Goal: Obtain resource: Obtain resource

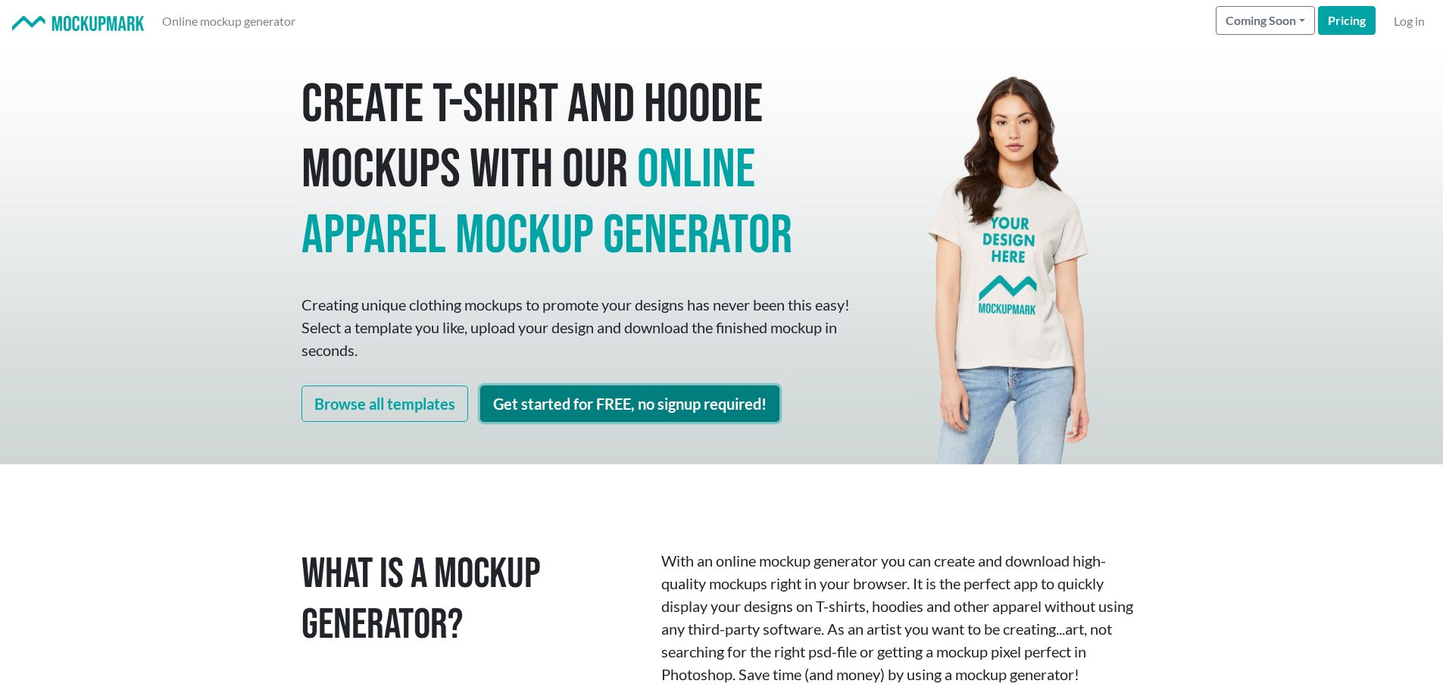
click at [599, 410] on link "Get started for FREE, no signup required!" at bounding box center [629, 404] width 299 height 36
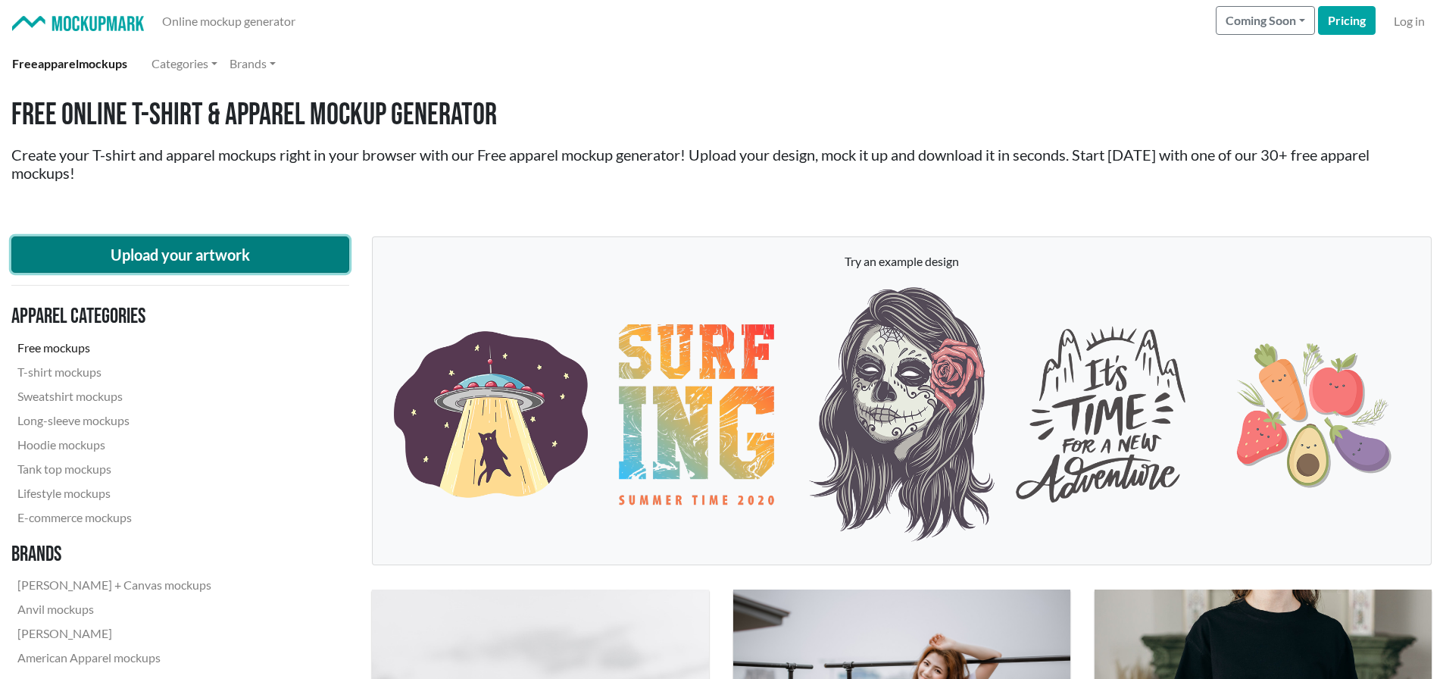
click at [220, 255] on button "Upload your artwork" at bounding box center [180, 254] width 338 height 36
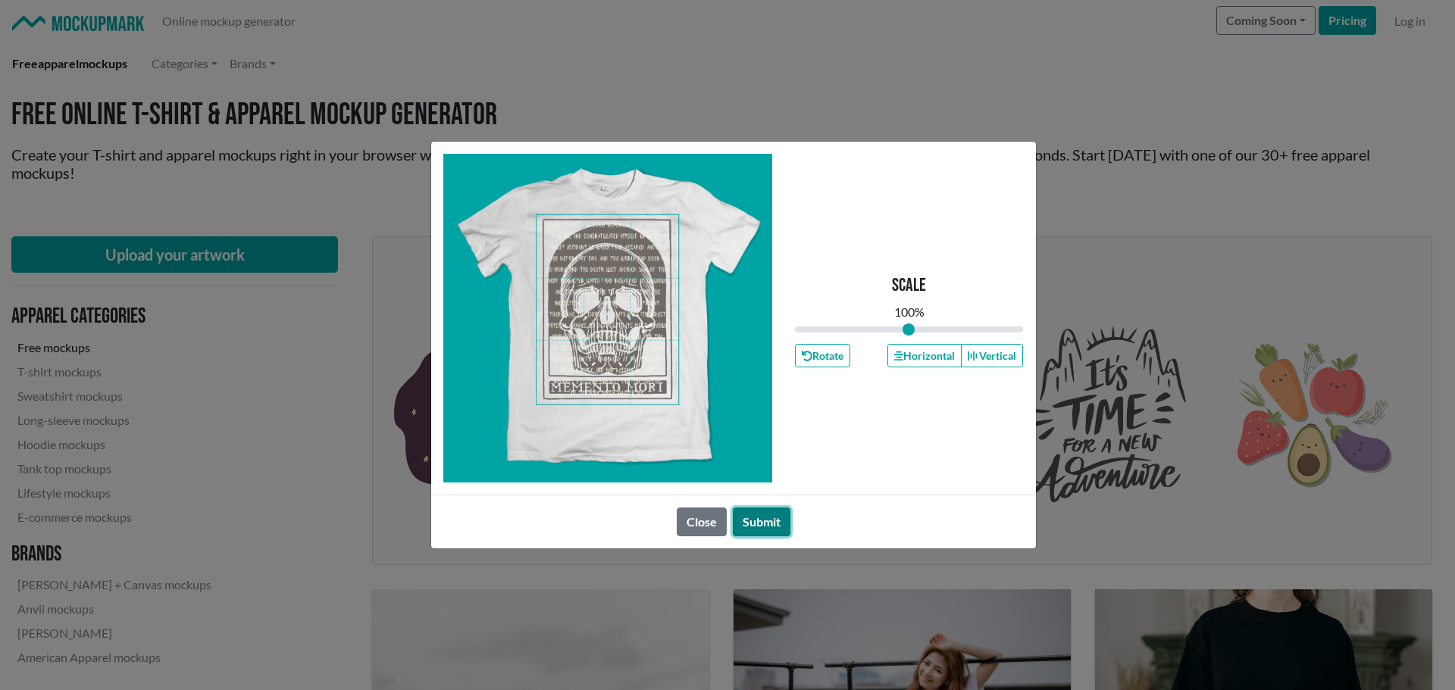
click at [753, 518] on button "Submit" at bounding box center [762, 522] width 58 height 29
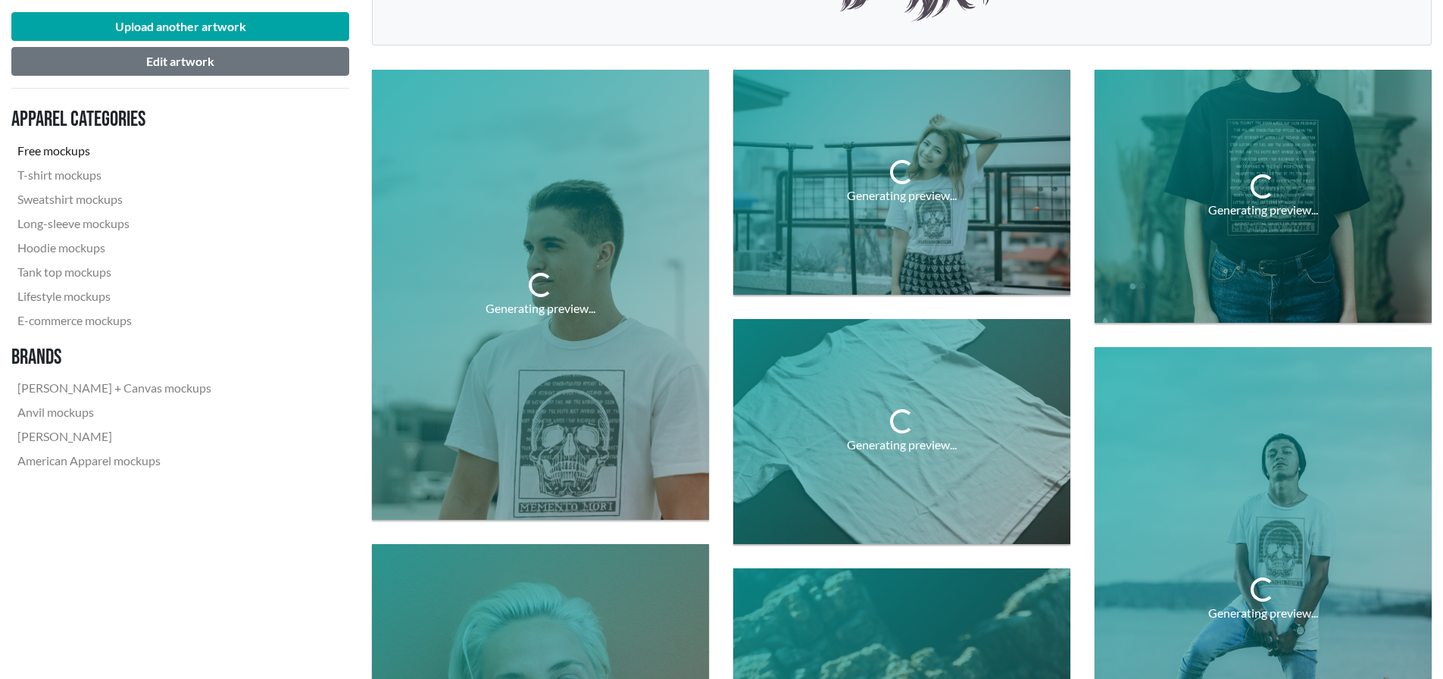
scroll to position [606, 0]
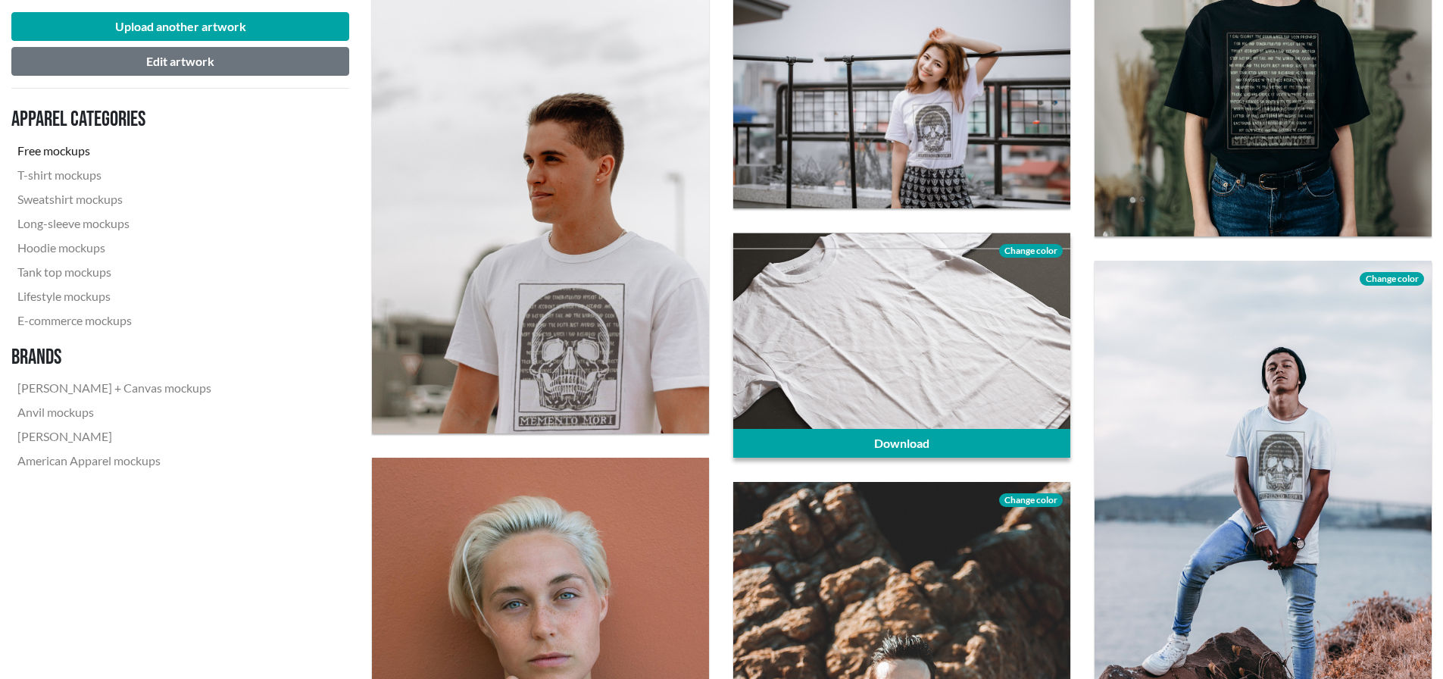
click at [1034, 250] on span "Change color" at bounding box center [1031, 251] width 64 height 14
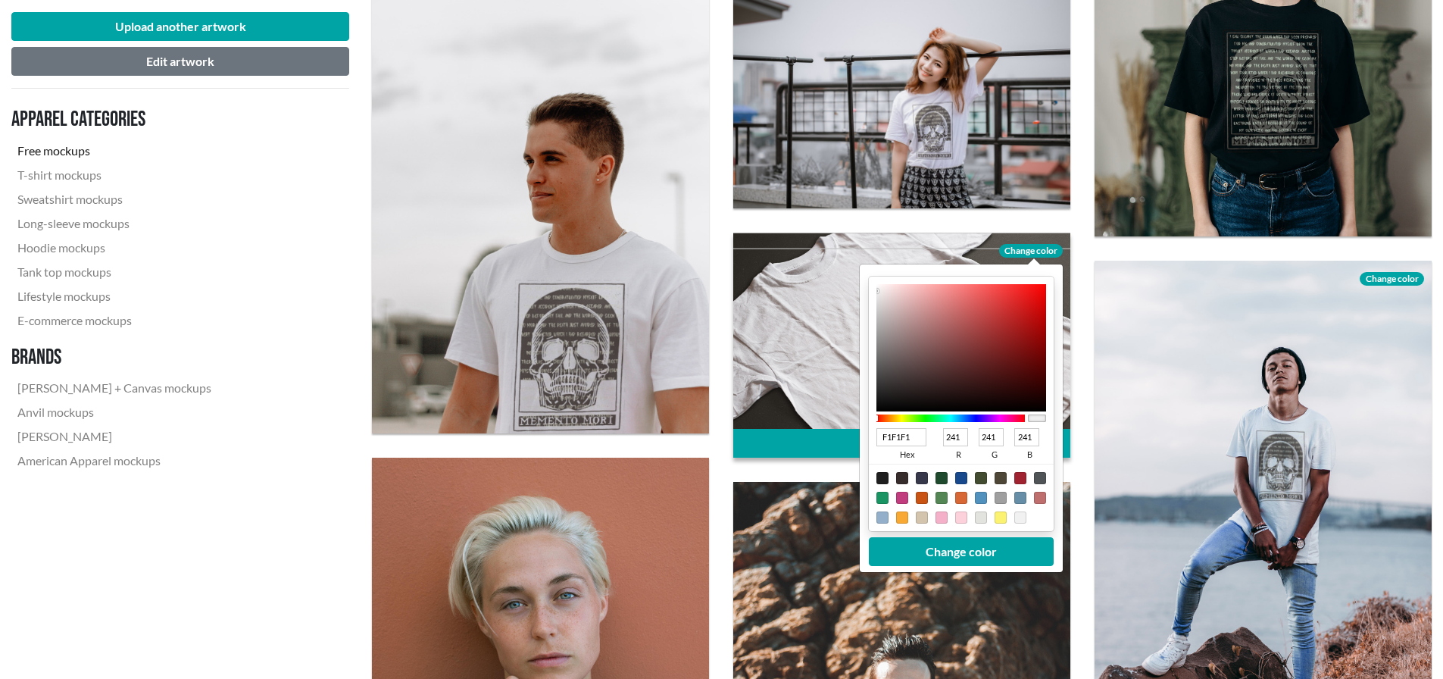
click at [878, 479] on div at bounding box center [883, 478] width 12 height 12
type input "1F1F1F"
type input "31"
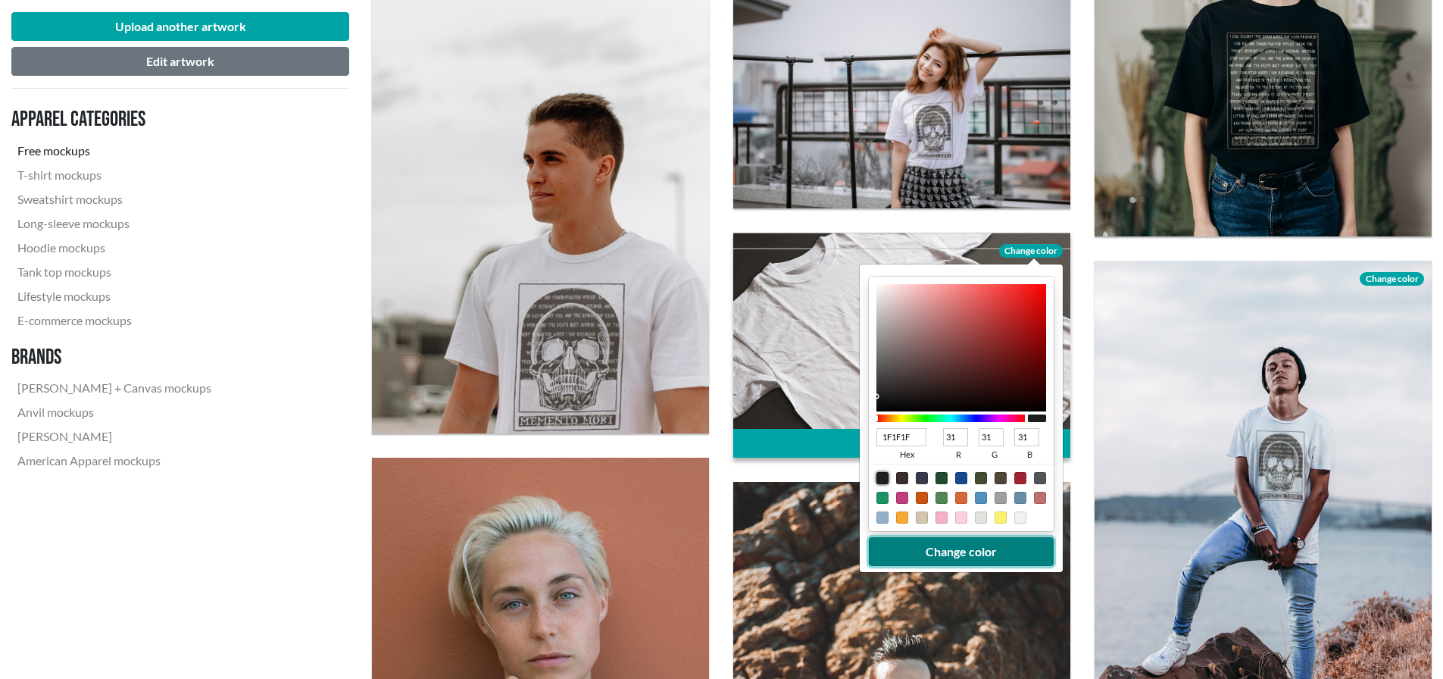
click at [954, 551] on button "Change color" at bounding box center [961, 551] width 185 height 29
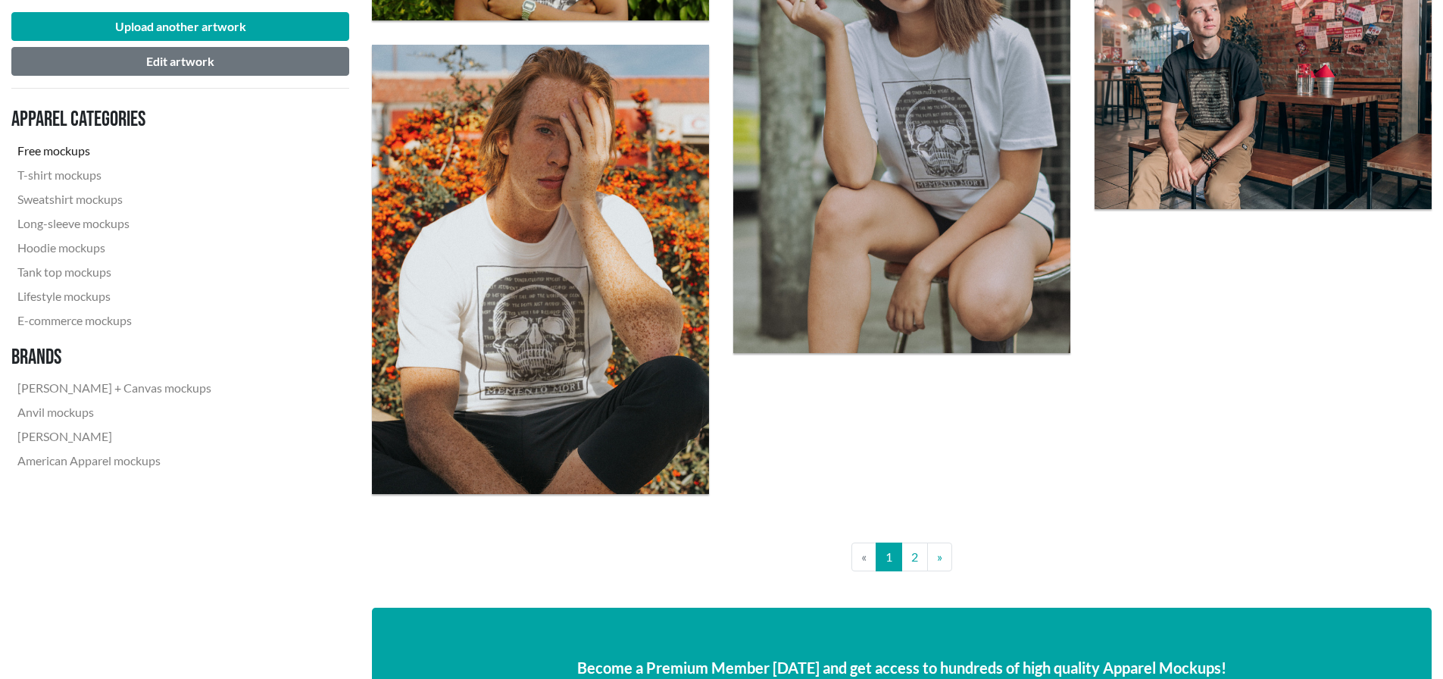
scroll to position [3636, 0]
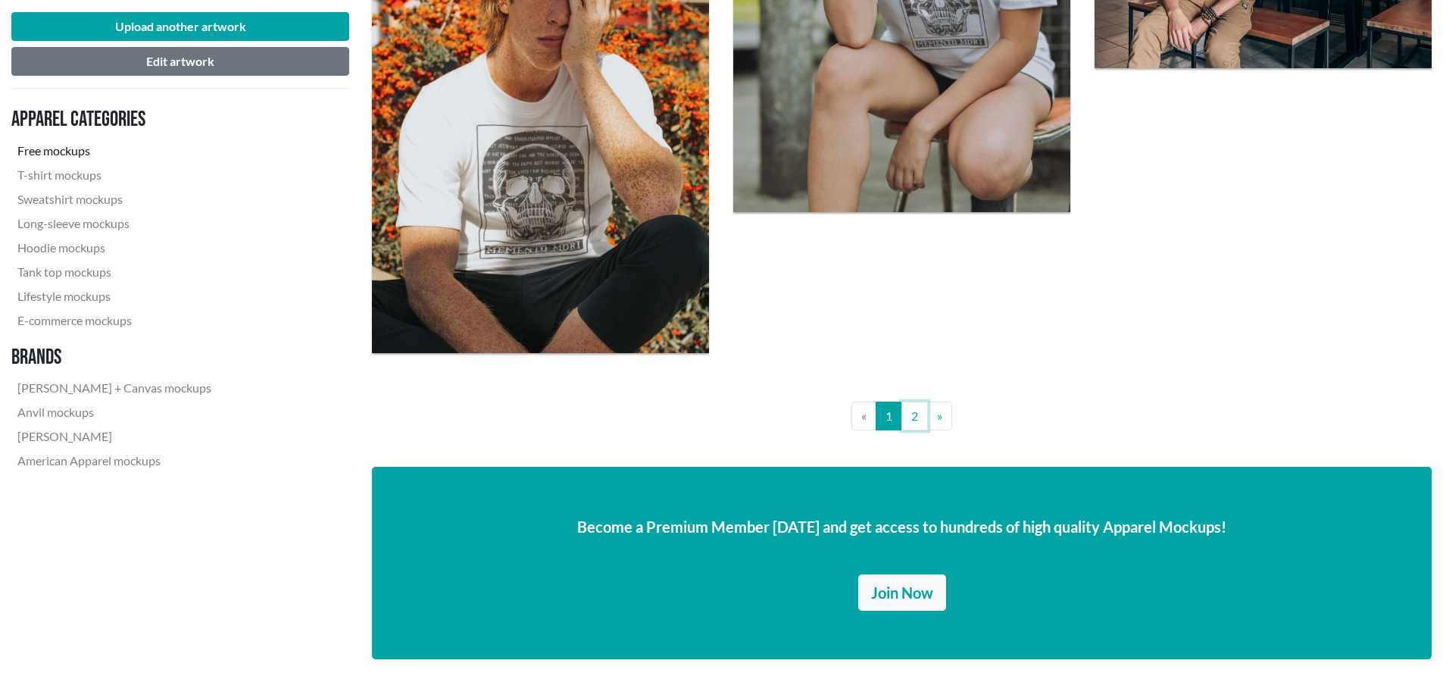
drag, startPoint x: 917, startPoint y: 423, endPoint x: 927, endPoint y: 422, distance: 10.6
click at [917, 422] on link "2" at bounding box center [915, 416] width 27 height 29
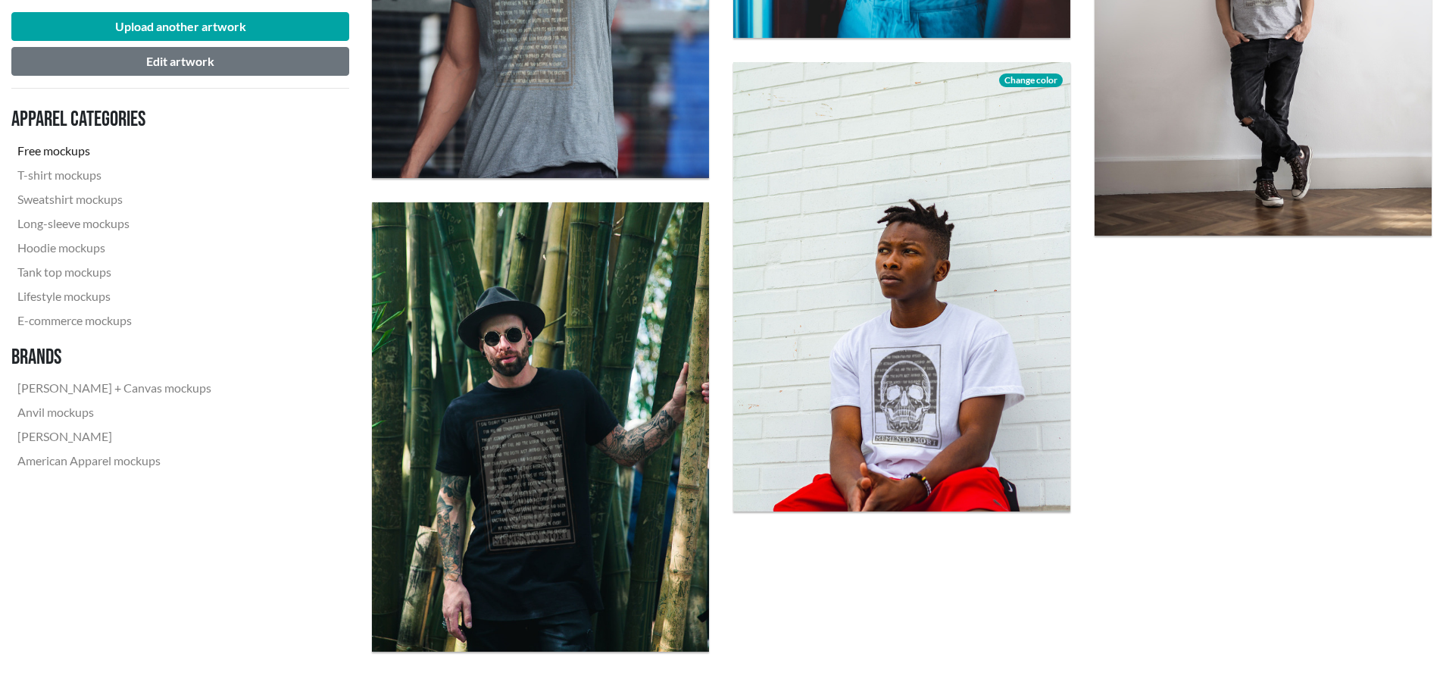
scroll to position [1894, 0]
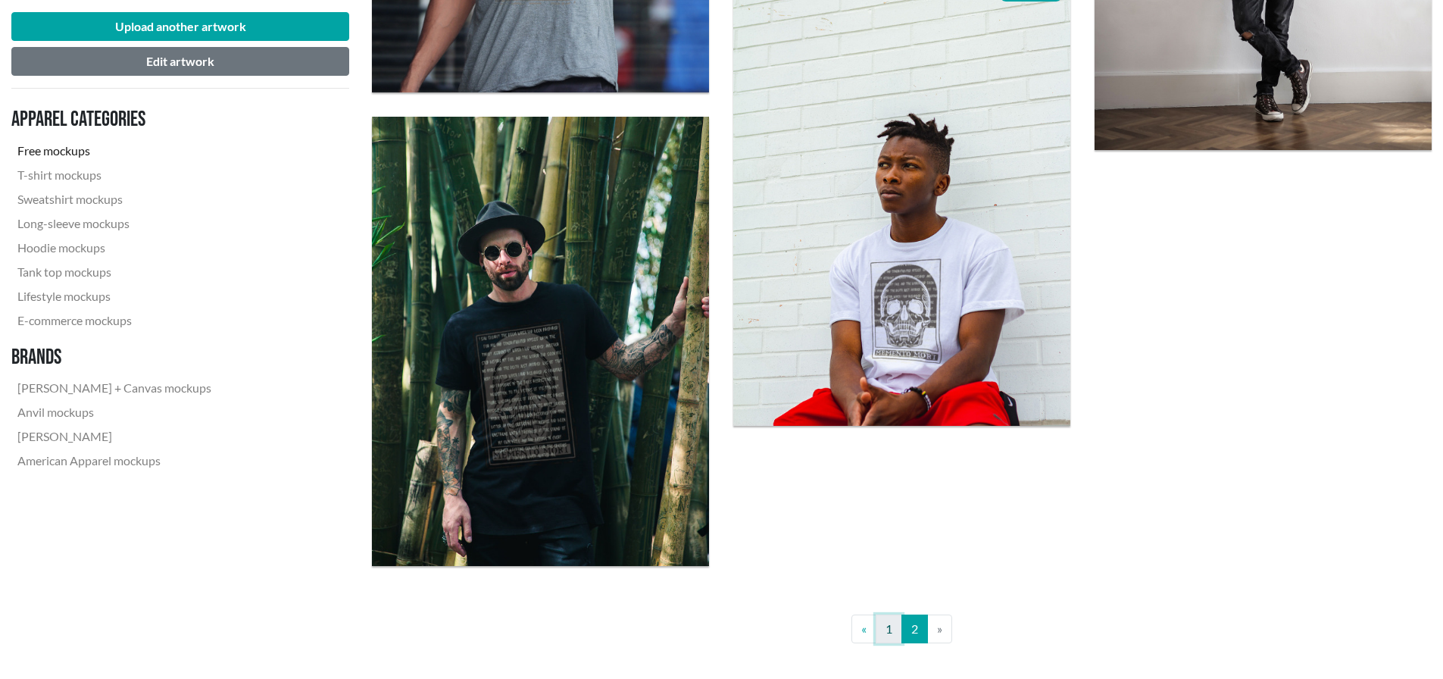
click at [886, 633] on link "1" at bounding box center [889, 628] width 27 height 29
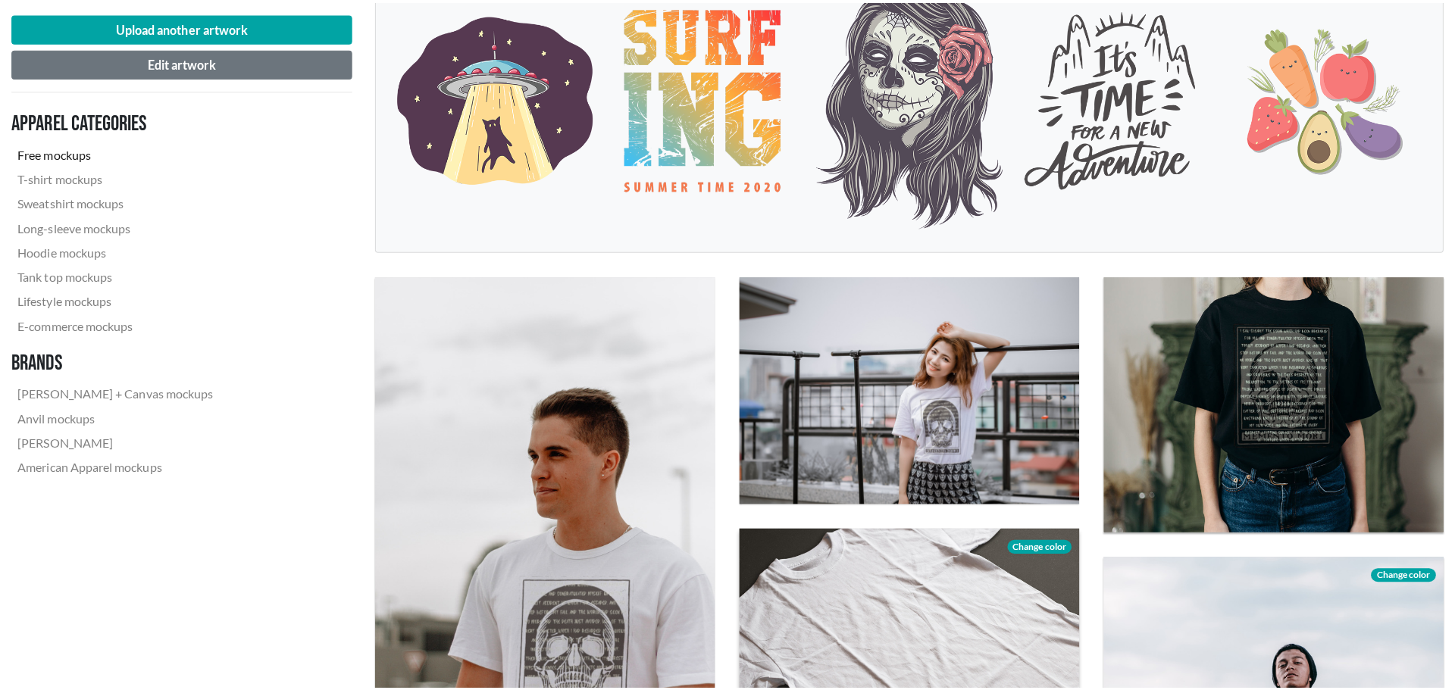
scroll to position [455, 0]
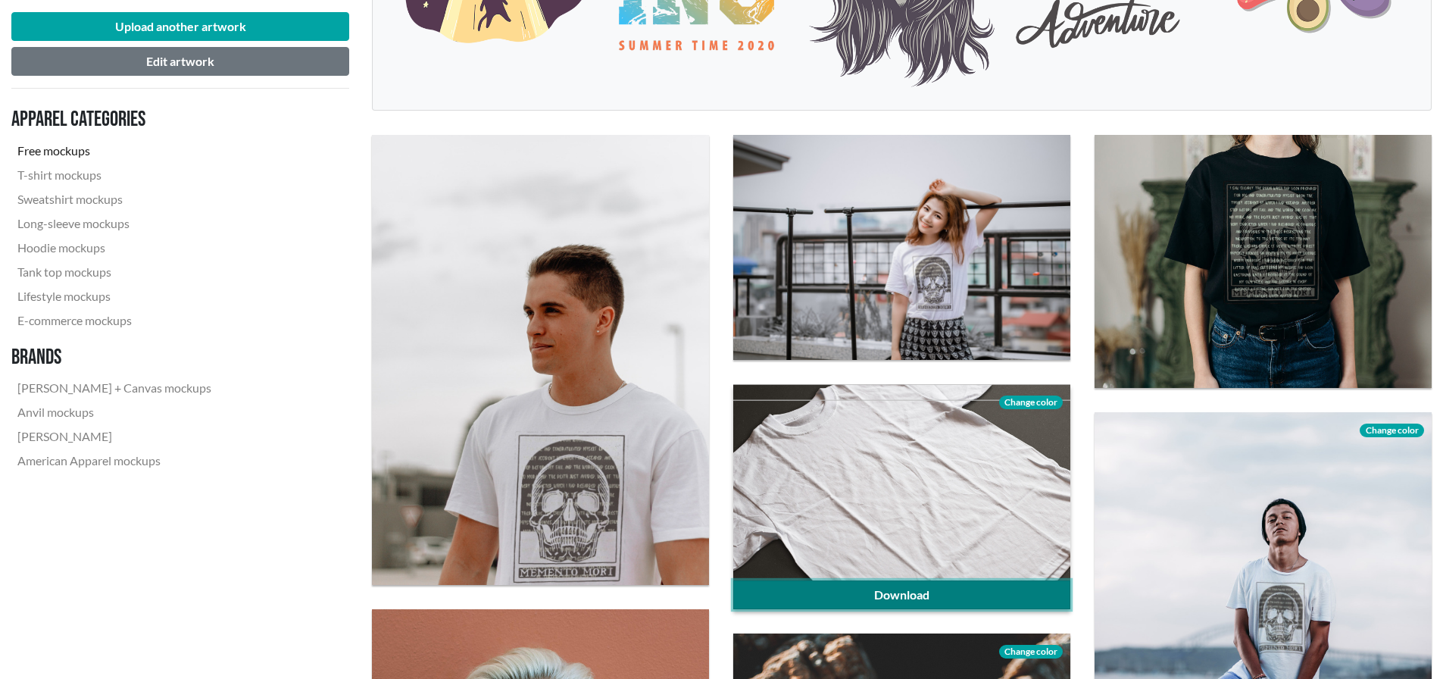
click at [914, 591] on link "Download" at bounding box center [901, 594] width 337 height 29
